Goal: Task Accomplishment & Management: Complete application form

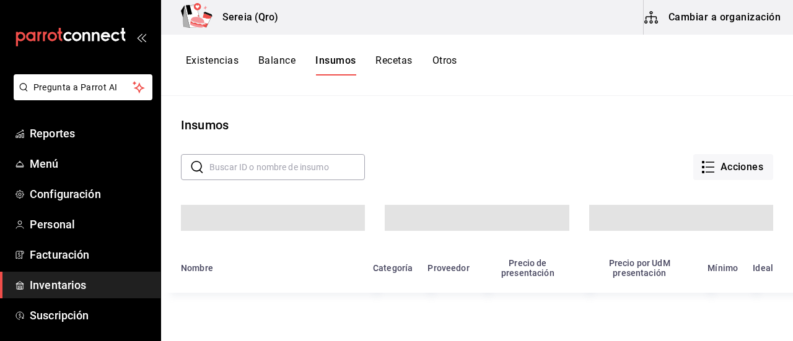
scroll to position [62, 0]
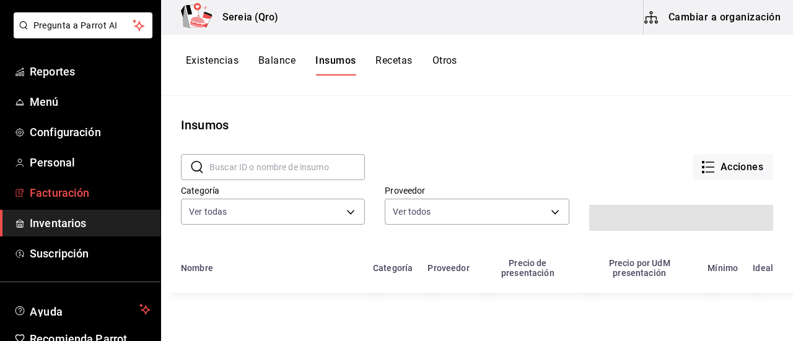
click at [60, 190] on span "Facturación" at bounding box center [90, 193] width 121 height 17
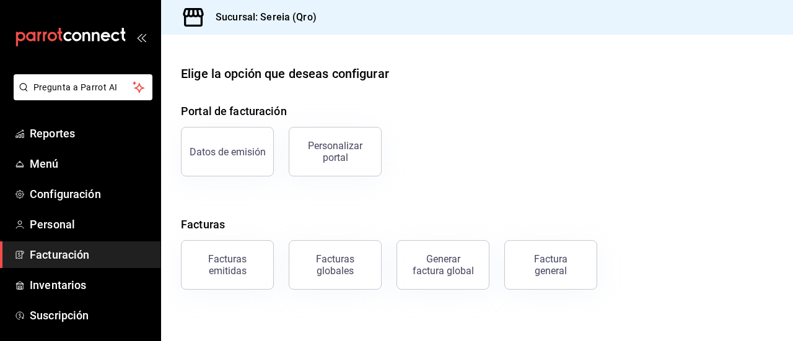
click at [443, 261] on div "Generar factura global" at bounding box center [443, 265] width 62 height 24
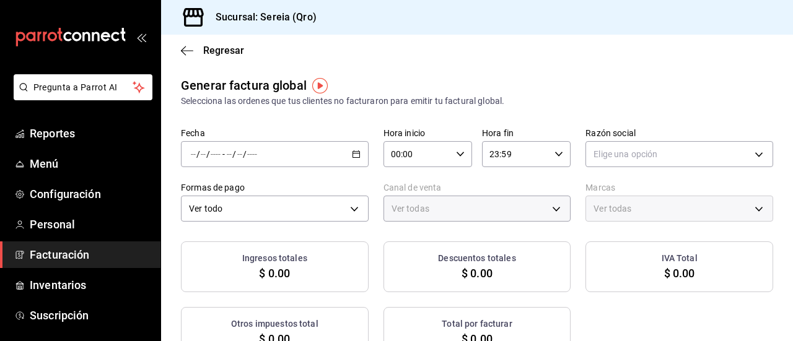
type input "PARROT,UBER_EATS,RAPPI,DIDI_FOOD,ONLINE"
click at [176, 47] on div "Regresar" at bounding box center [477, 51] width 632 height 32
click at [180, 49] on div "Regresar" at bounding box center [477, 51] width 632 height 32
click at [185, 54] on icon "button" at bounding box center [183, 50] width 5 height 9
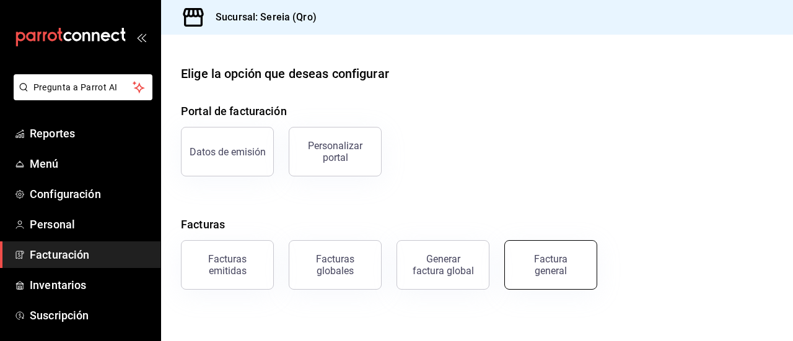
click at [551, 276] on button "Factura general" at bounding box center [550, 265] width 93 height 50
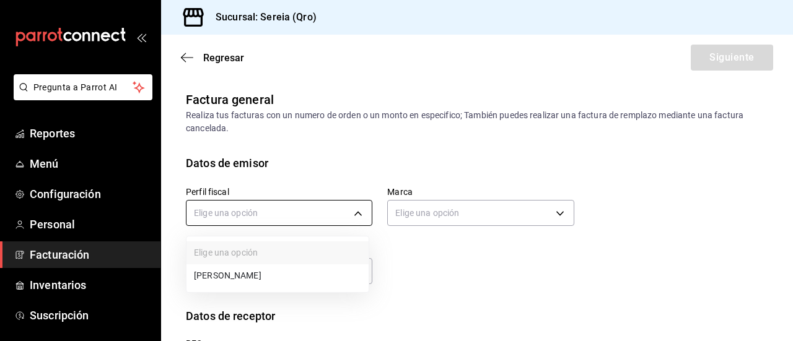
click at [289, 217] on body "Pregunta a Parrot AI Reportes Menú Configuración Personal Facturación Inventari…" at bounding box center [396, 170] width 793 height 341
click at [273, 273] on li "[PERSON_NAME]" at bounding box center [277, 275] width 182 height 23
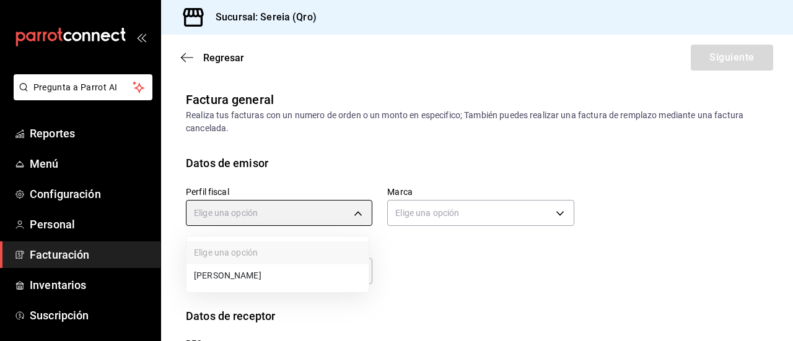
type input "82ef0b8a-4e0e-43cf-8fd1-7f4e6ba1d671"
type input "e26cb55a-85e0-41b2-9155-b47575076aeb"
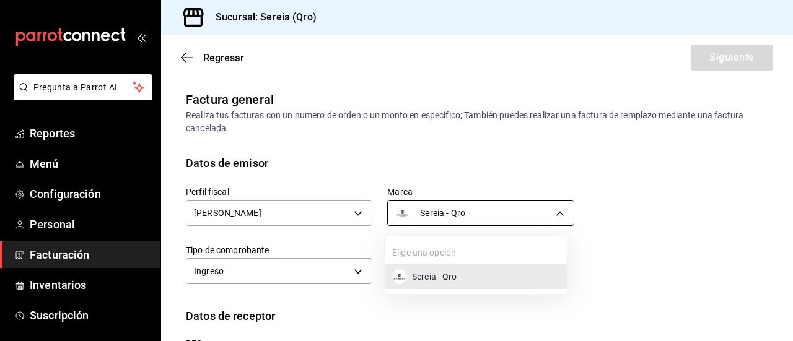
click at [450, 215] on body "Pregunta a Parrot AI Reportes Menú Configuración Personal Facturación Inventari…" at bounding box center [396, 170] width 793 height 341
click at [437, 281] on span "Sereia - Qro" at bounding box center [434, 277] width 45 height 13
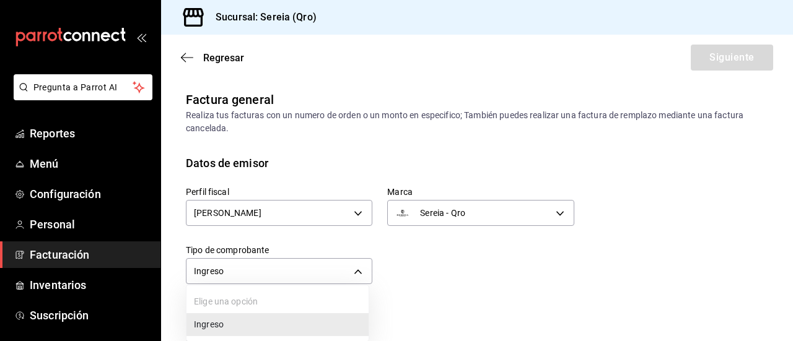
click at [346, 266] on body "Pregunta a Parrot AI Reportes Menú Configuración Personal Facturación Inventari…" at bounding box center [396, 170] width 793 height 341
click at [261, 317] on li "Ingreso" at bounding box center [277, 324] width 182 height 23
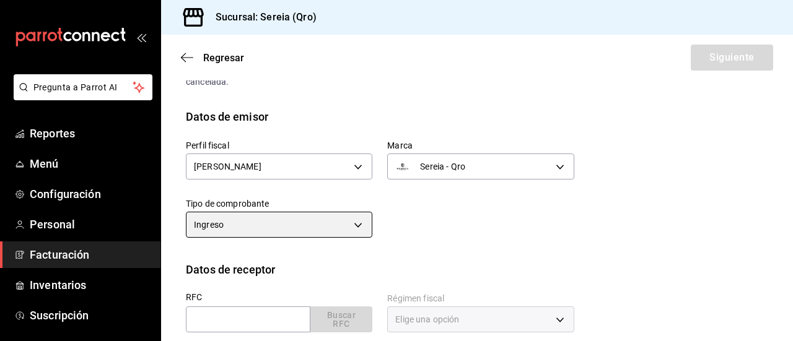
scroll to position [124, 0]
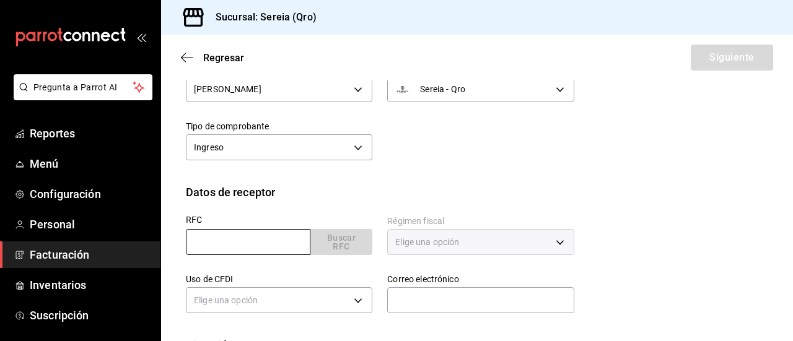
click at [254, 233] on input "text" at bounding box center [248, 242] width 124 height 26
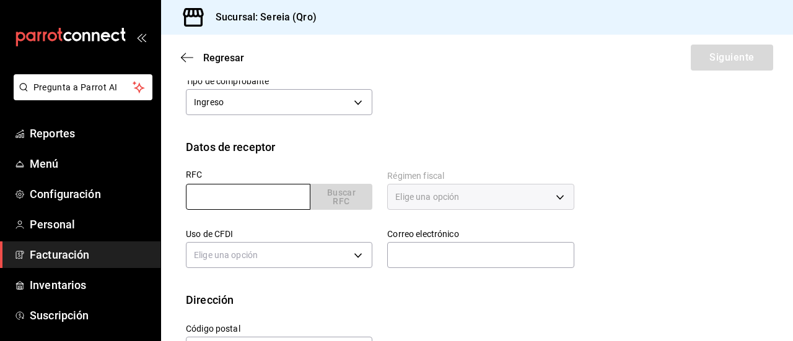
scroll to position [212, 0]
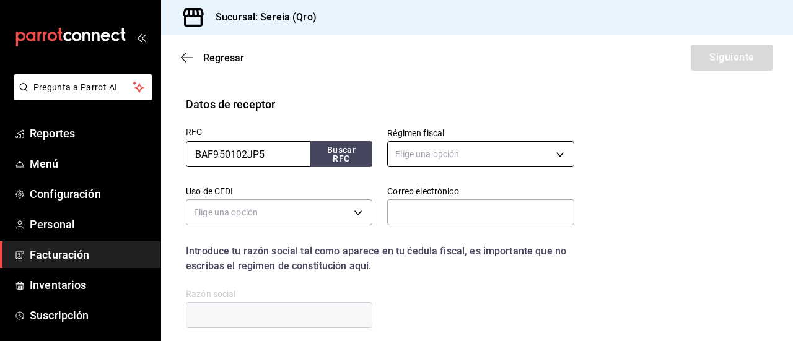
type input "BAF950102JP5"
click at [464, 154] on body "Pregunta a Parrot AI Reportes Menú Configuración Personal Facturación Inventari…" at bounding box center [396, 170] width 793 height 341
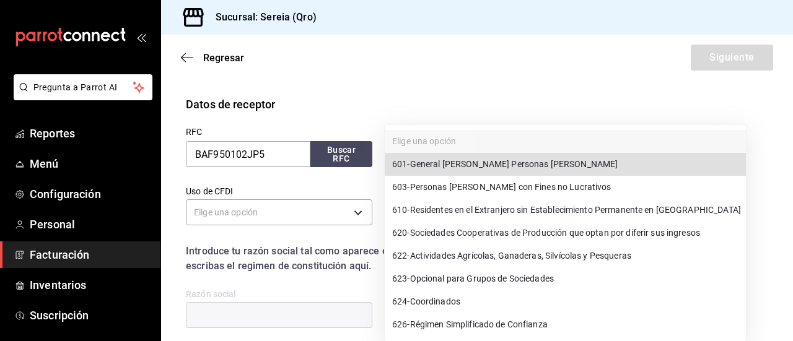
click at [474, 160] on span "601 - General [PERSON_NAME] Personas [PERSON_NAME]" at bounding box center [504, 164] width 225 height 13
type input "601"
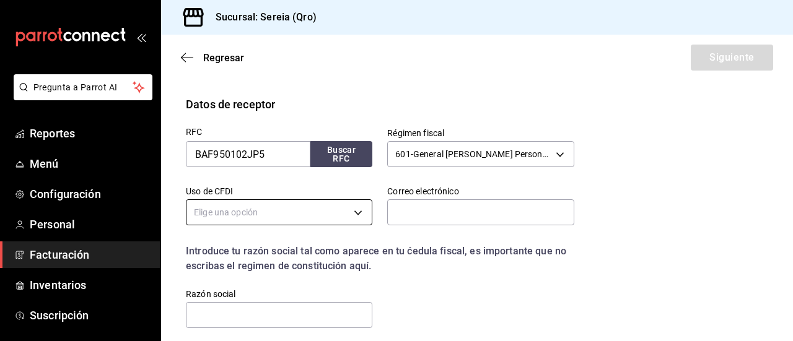
click at [281, 201] on body "Pregunta a Parrot AI Reportes Menú Configuración Personal Facturación Inventari…" at bounding box center [396, 170] width 793 height 341
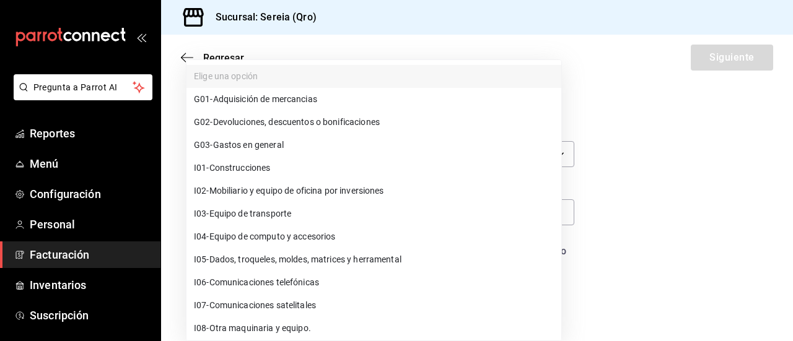
click at [284, 143] on span "G03 - Gastos en general" at bounding box center [239, 145] width 90 height 13
type input "G03"
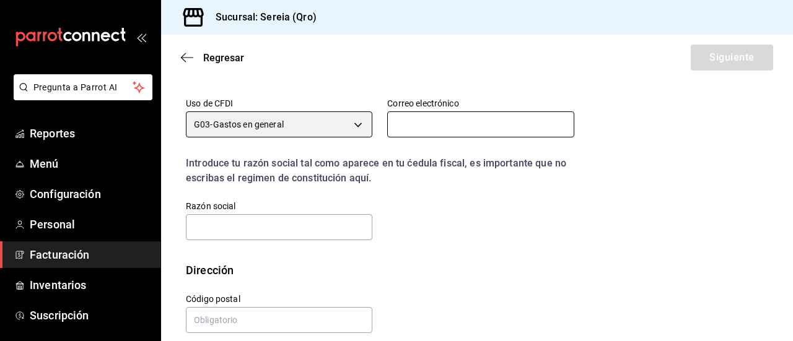
scroll to position [313, 0]
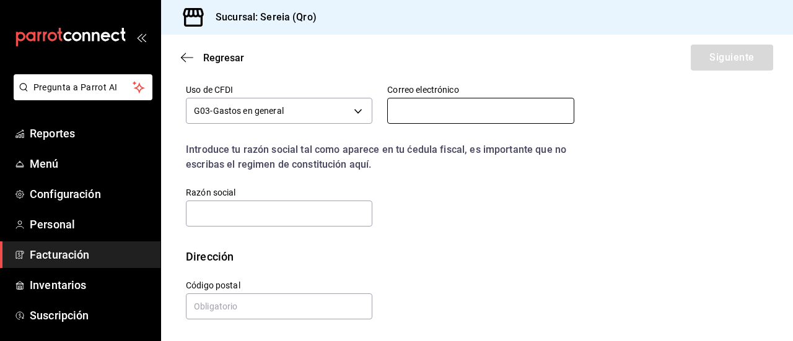
click at [426, 112] on input "text" at bounding box center [480, 111] width 186 height 26
click at [427, 112] on input "text" at bounding box center [480, 111] width 186 height 26
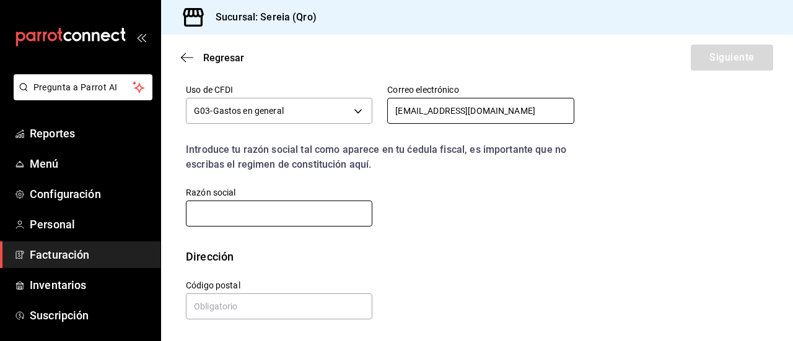
type input "[EMAIL_ADDRESS][DOMAIN_NAME]"
click at [264, 220] on input "text" at bounding box center [279, 214] width 186 height 26
type input "B"
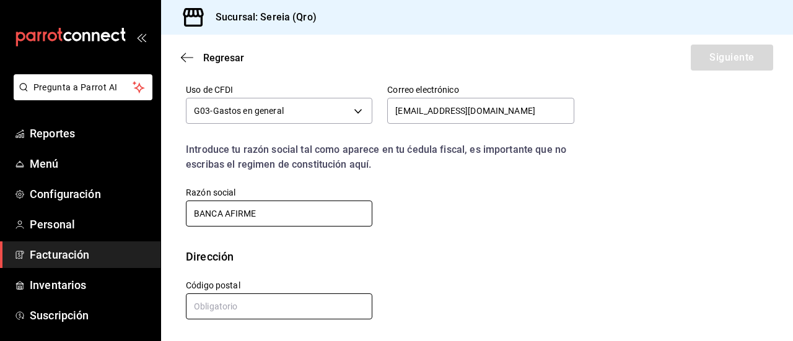
type input "BANCA AFIRME"
click at [300, 304] on input "text" at bounding box center [279, 307] width 186 height 26
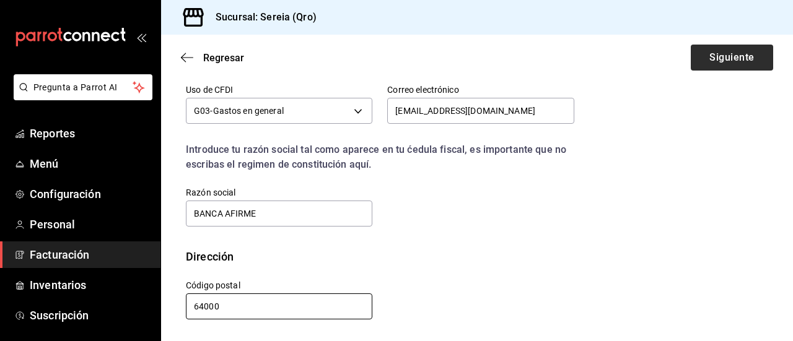
type input "64000"
click at [696, 56] on button "Siguiente" at bounding box center [731, 58] width 82 height 26
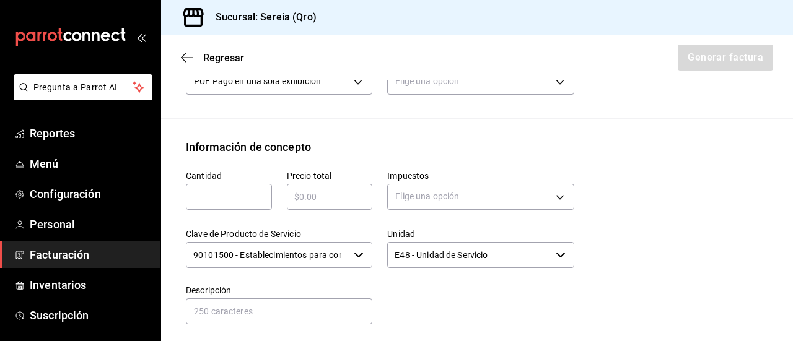
scroll to position [375, 0]
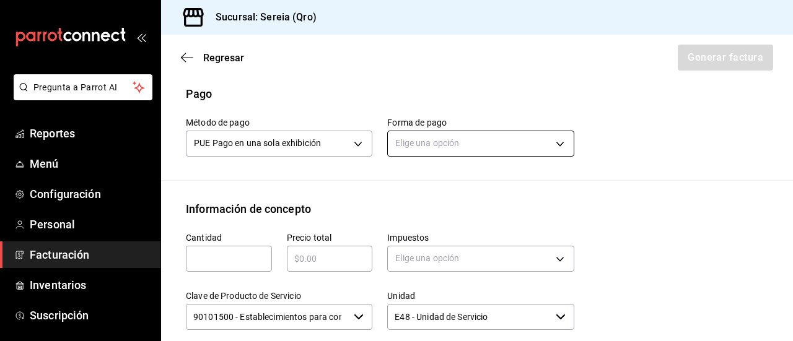
click at [417, 155] on body "Pregunta a Parrot AI Reportes Menú Configuración Personal Facturación Inventari…" at bounding box center [396, 170] width 793 height 341
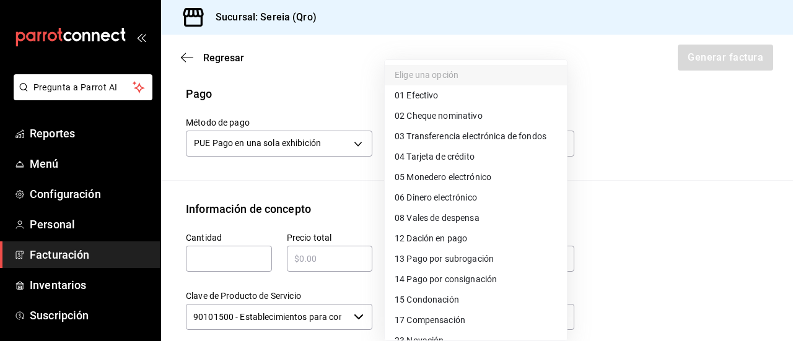
click at [726, 180] on div at bounding box center [396, 170] width 793 height 341
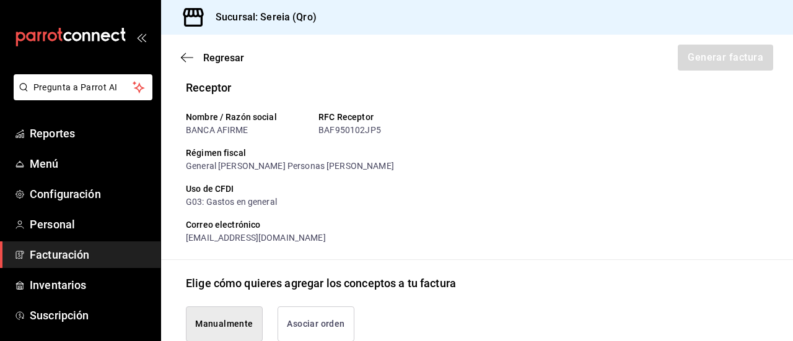
scroll to position [310, 0]
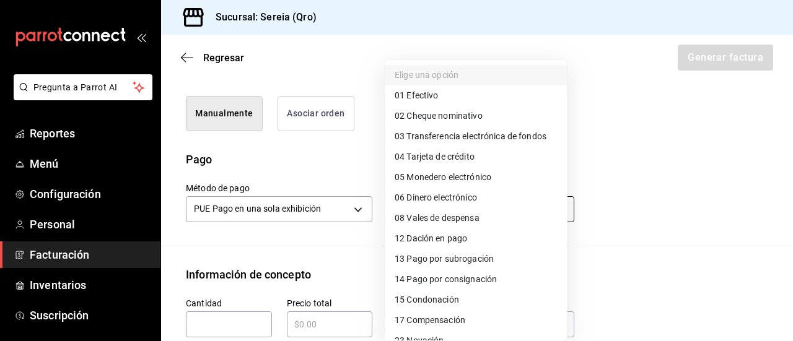
click at [407, 220] on body "Pregunta a Parrot AI Reportes Menú Configuración Personal Facturación Inventari…" at bounding box center [396, 170] width 793 height 341
click at [671, 201] on div at bounding box center [396, 170] width 793 height 341
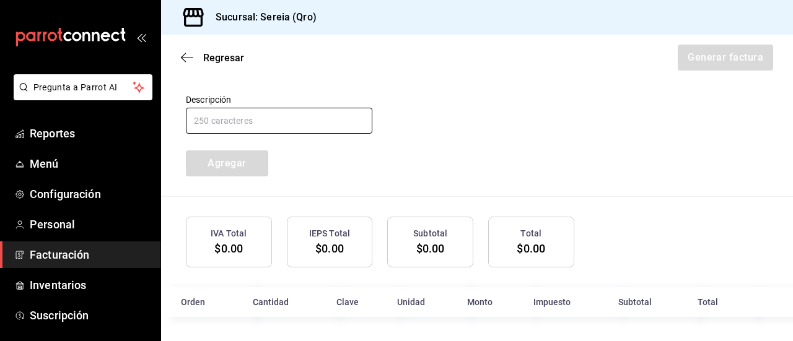
scroll to position [640, 0]
